Goal: Answer question/provide support

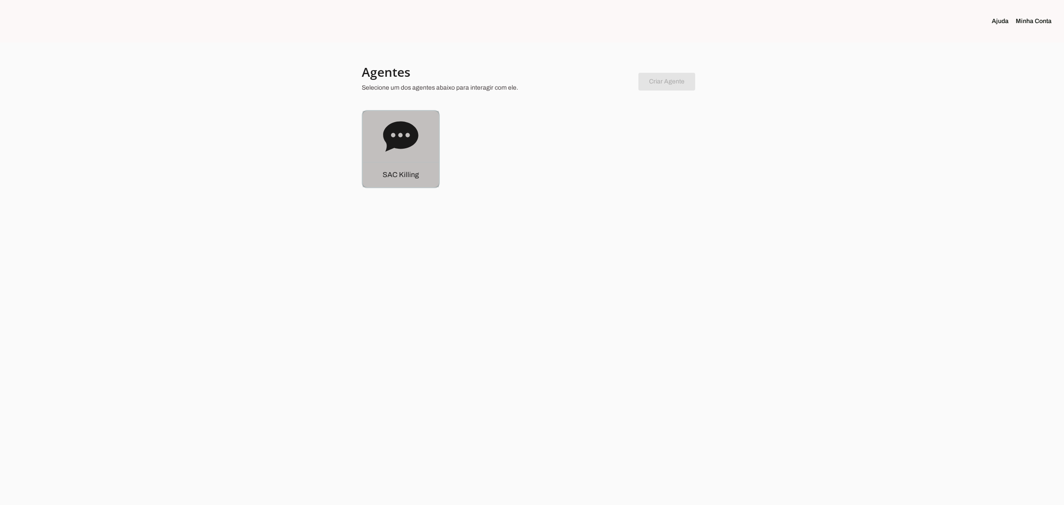
drag, startPoint x: 411, startPoint y: 160, endPoint x: 412, endPoint y: 155, distance: 4.5
click at [411, 158] on div "S A C K i l l i n g" at bounding box center [401, 149] width 76 height 76
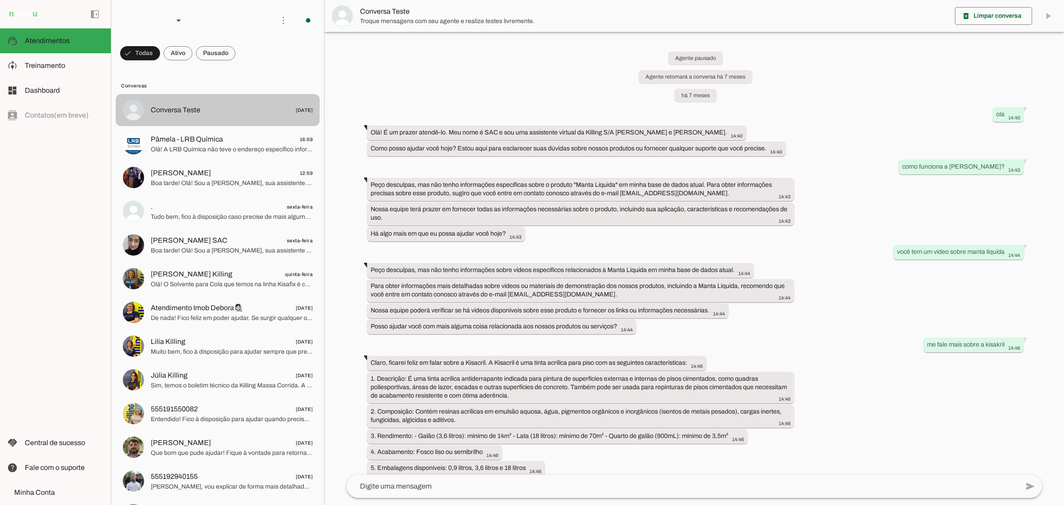
scroll to position [6771, 0]
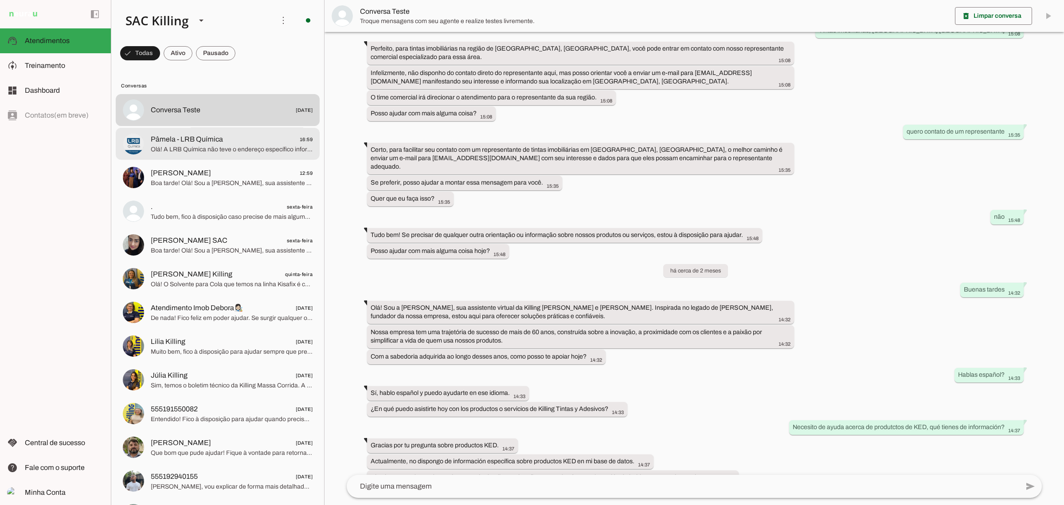
click at [191, 140] on span "Pâmela - LRB Química" at bounding box center [187, 139] width 72 height 11
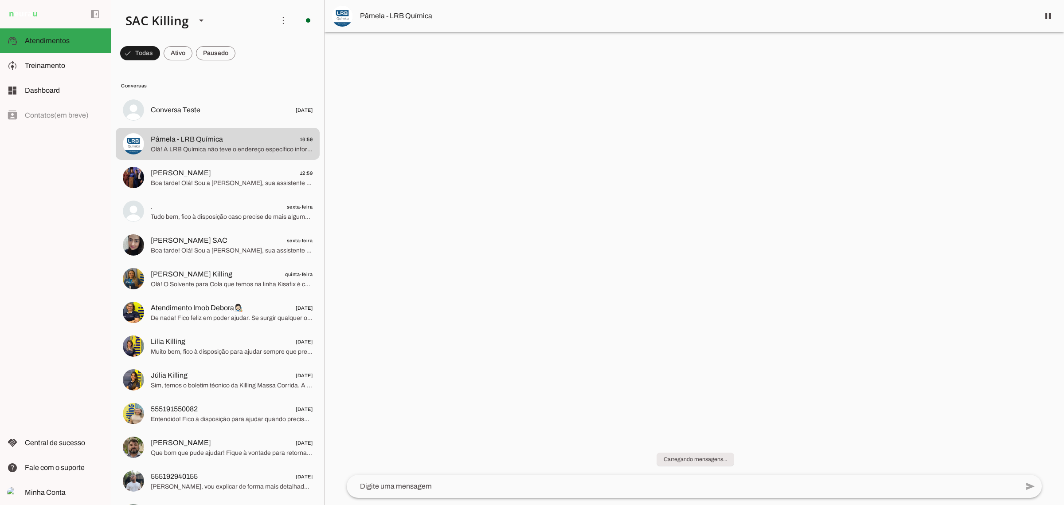
drag, startPoint x: 365, startPoint y: 15, endPoint x: 465, endPoint y: 20, distance: 99.9
click at [465, 20] on span "Pâmela - LRB Química" at bounding box center [696, 16] width 672 height 11
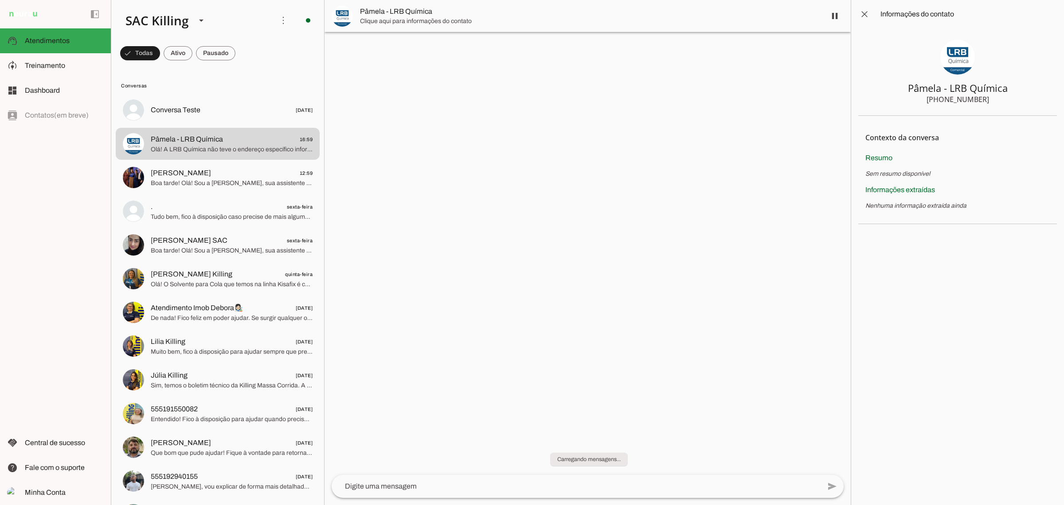
click at [444, 167] on div at bounding box center [588, 252] width 526 height 505
click at [857, 18] on span at bounding box center [864, 14] width 21 height 21
